Goal: Navigation & Orientation: Find specific page/section

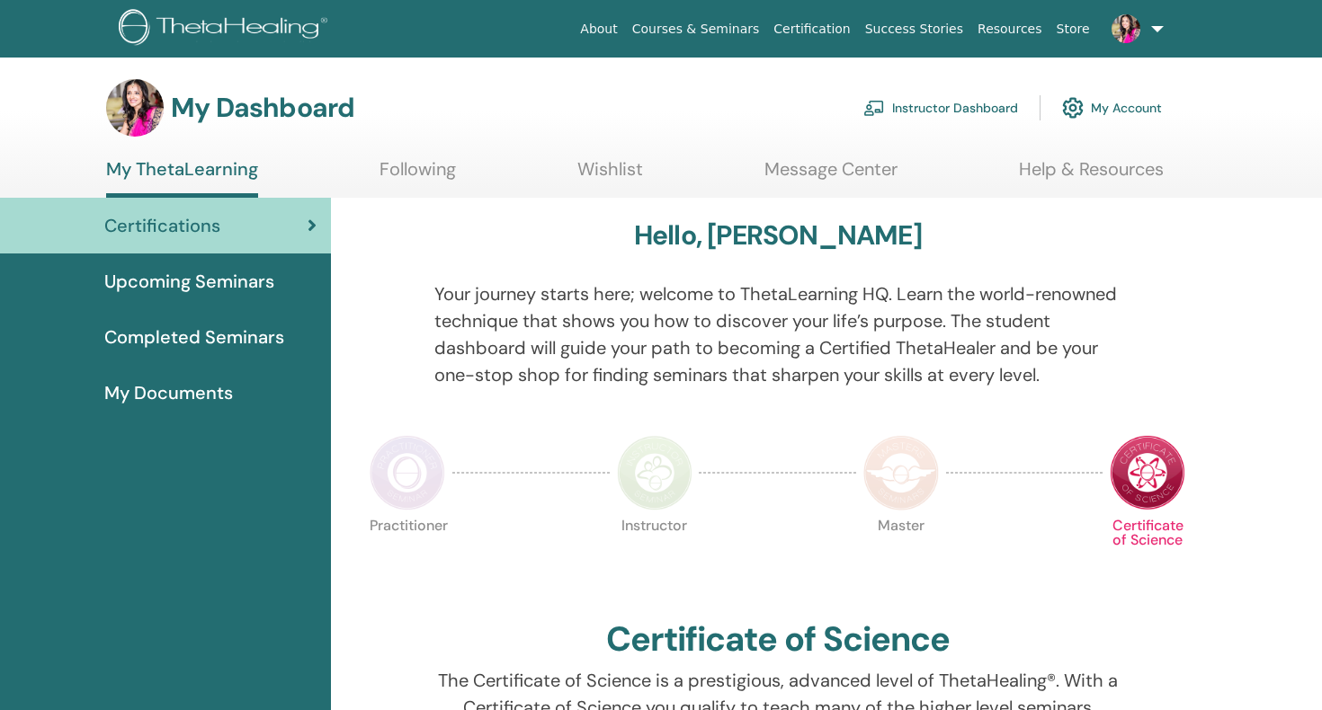
scroll to position [95, 0]
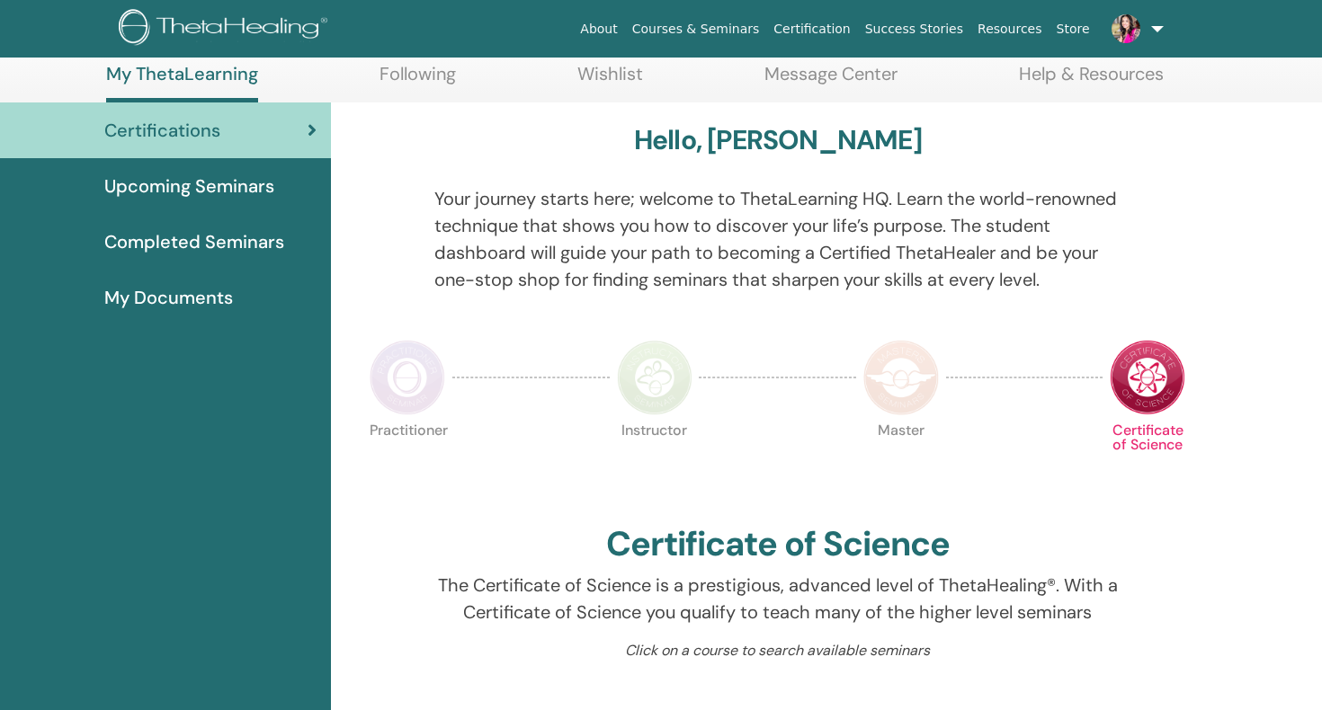
click at [658, 387] on img at bounding box center [655, 378] width 76 height 76
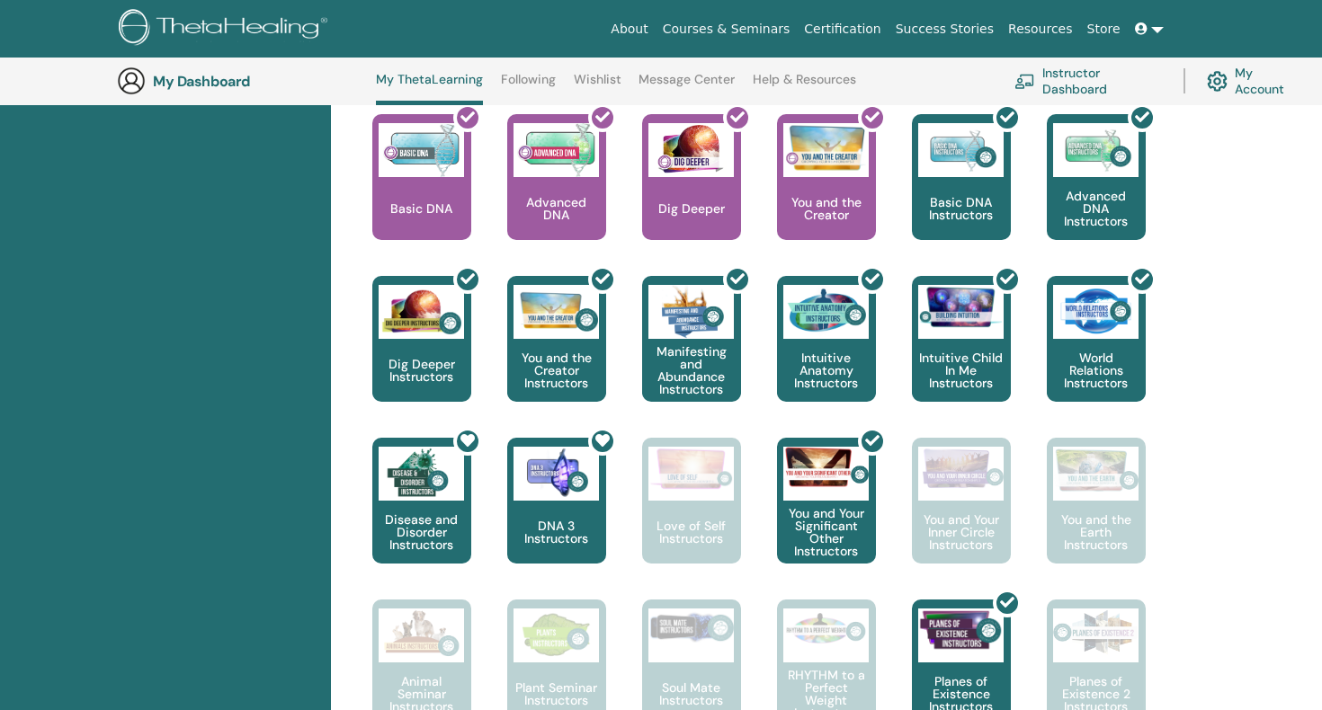
scroll to position [744, 0]
